Goal: Task Accomplishment & Management: Complete application form

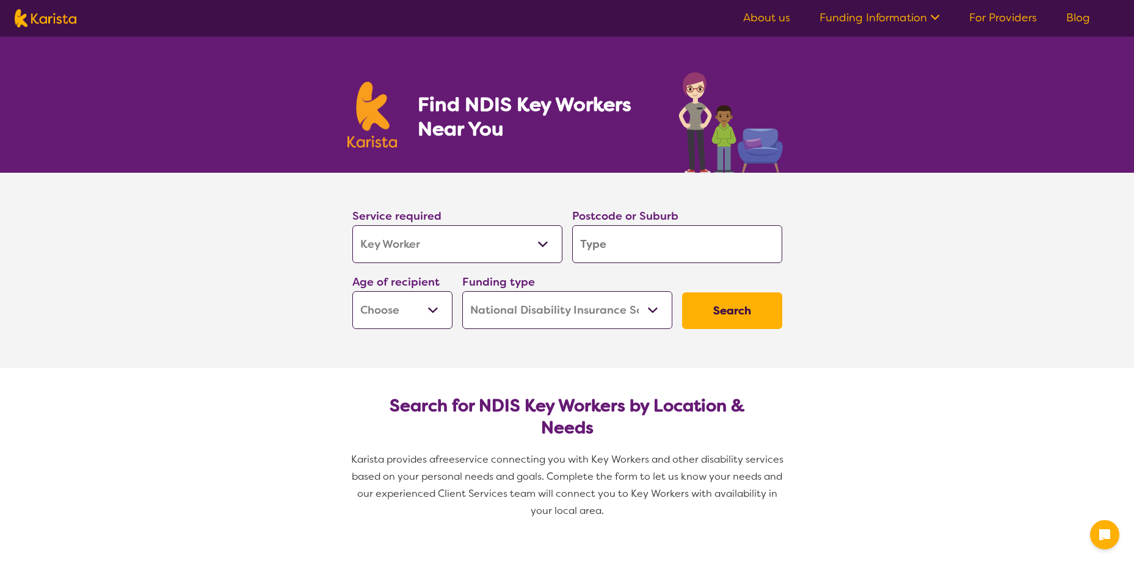
select select "Key Worker"
select select "NDIS"
select select "Key Worker"
select select "NDIS"
click at [435, 244] on select "Allied Health Assistant Assessment (ADHD or Autism) Behaviour support Counselli…" at bounding box center [457, 244] width 210 height 38
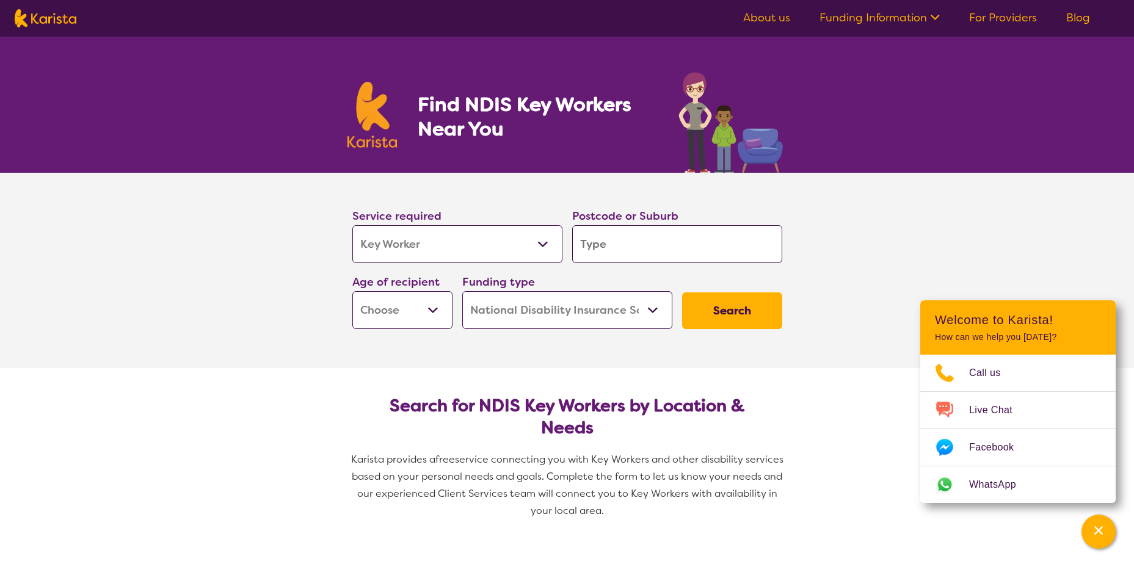
click at [996, 9] on ul "About us Funding Information NDIS - National Disability Insurance Scheme HCP - …" at bounding box center [917, 19] width 376 height 20
click at [991, 13] on link "For Providers" at bounding box center [1003, 17] width 68 height 15
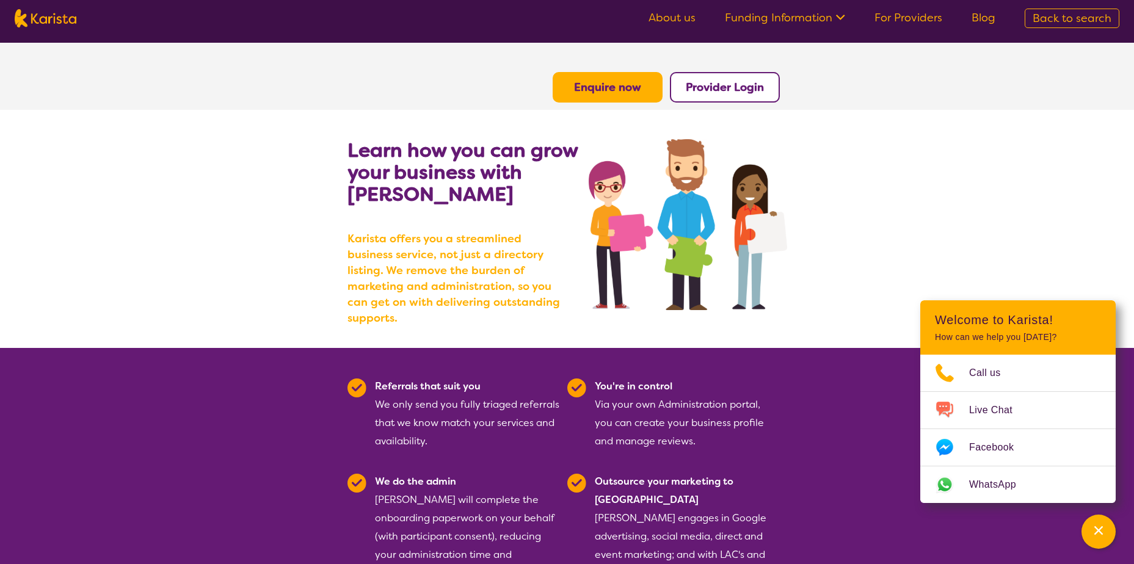
click at [576, 213] on div "Learn how you can grow your business with [PERSON_NAME] [PERSON_NAME] offers yo…" at bounding box center [469, 243] width 242 height 209
click at [1055, 269] on section "Learn how you can grow your business with [PERSON_NAME] [PERSON_NAME] offers yo…" at bounding box center [567, 229] width 1134 height 238
